Goal: Task Accomplishment & Management: Manage account settings

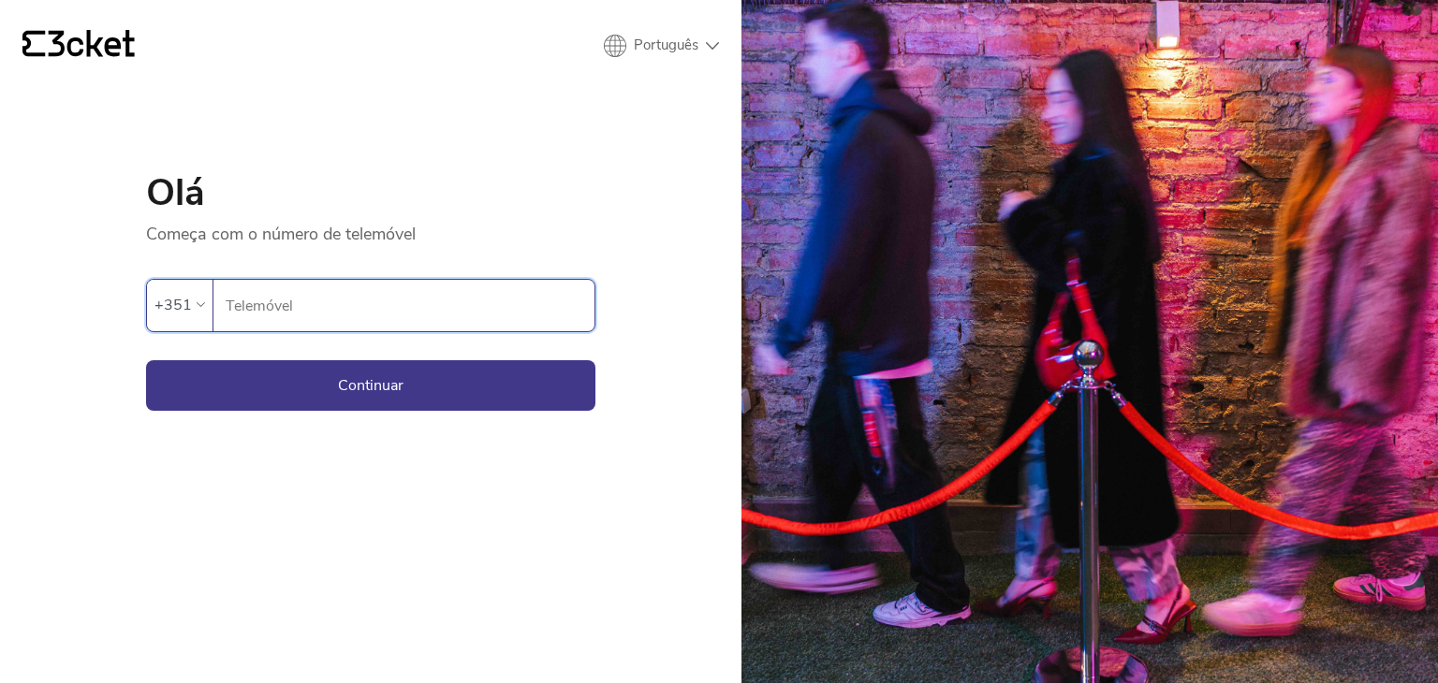
click at [424, 319] on input "Telemóvel" at bounding box center [410, 305] width 370 height 51
type input "938842362"
click at [401, 376] on button "Continuar" at bounding box center [370, 385] width 449 height 51
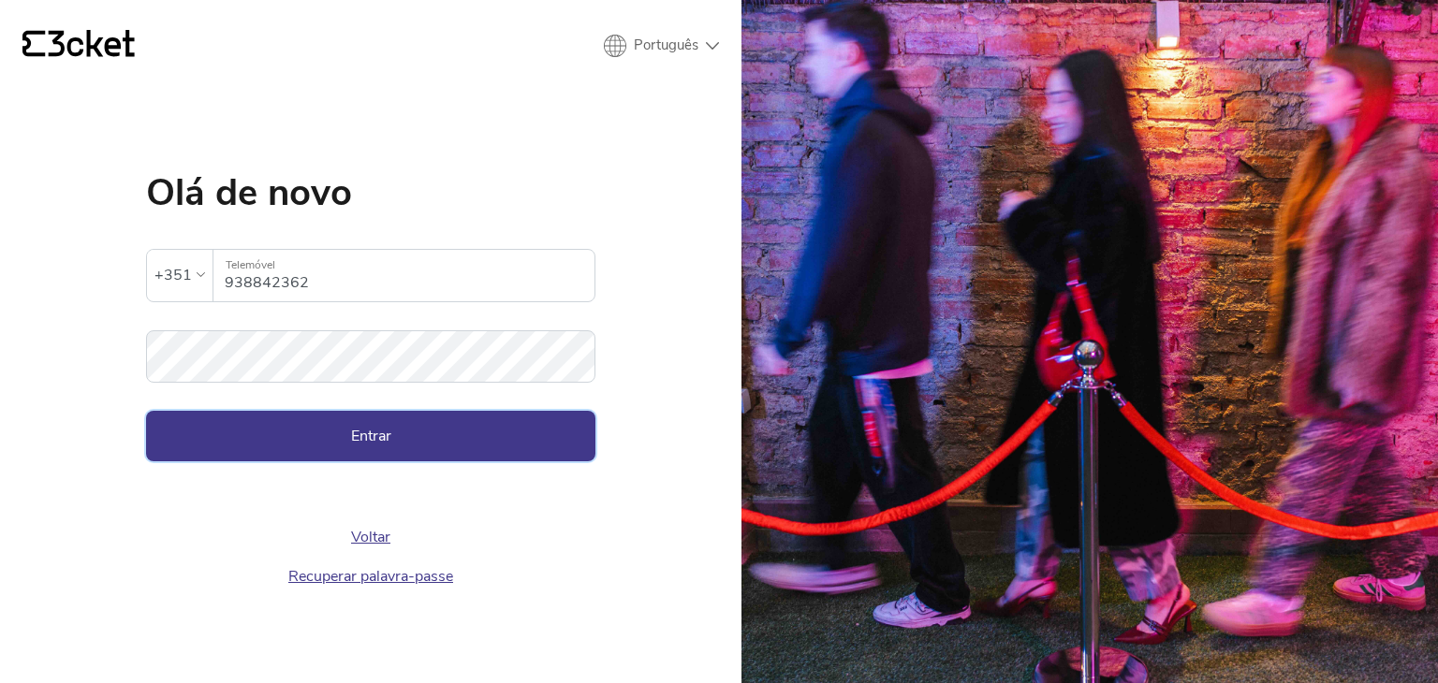
click at [273, 426] on button "Entrar" at bounding box center [370, 436] width 449 height 51
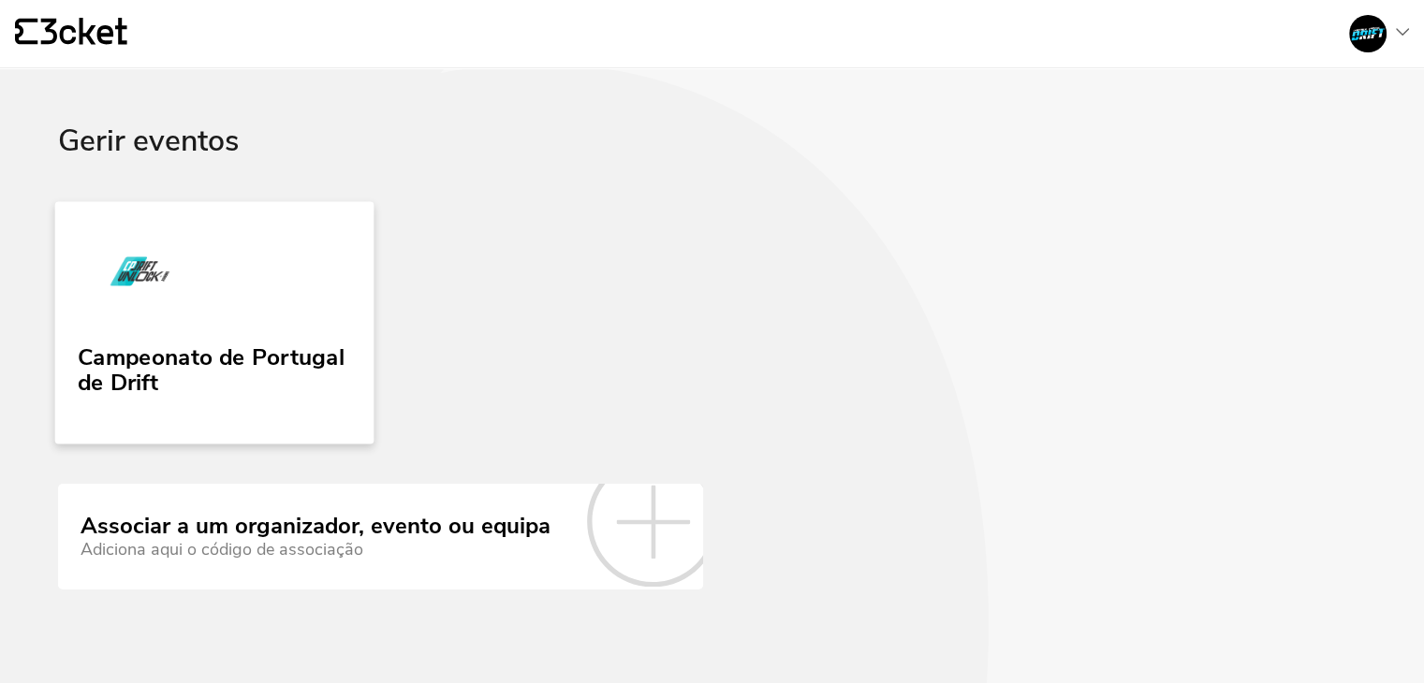
click at [172, 309] on img at bounding box center [140, 275] width 125 height 86
